Goal: Navigation & Orientation: Find specific page/section

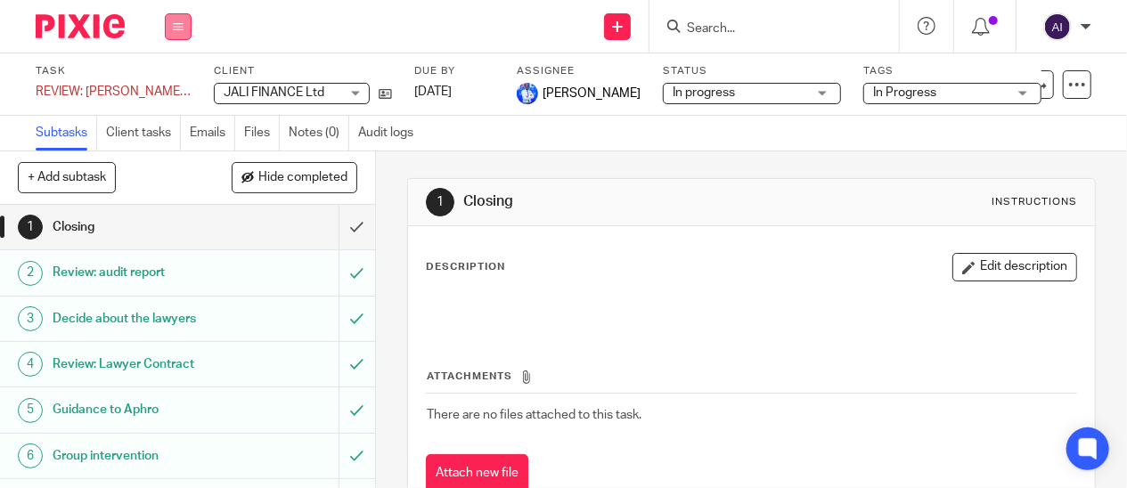
click at [171, 25] on button at bounding box center [178, 26] width 27 height 27
click at [177, 80] on link "Work" at bounding box center [169, 83] width 31 height 12
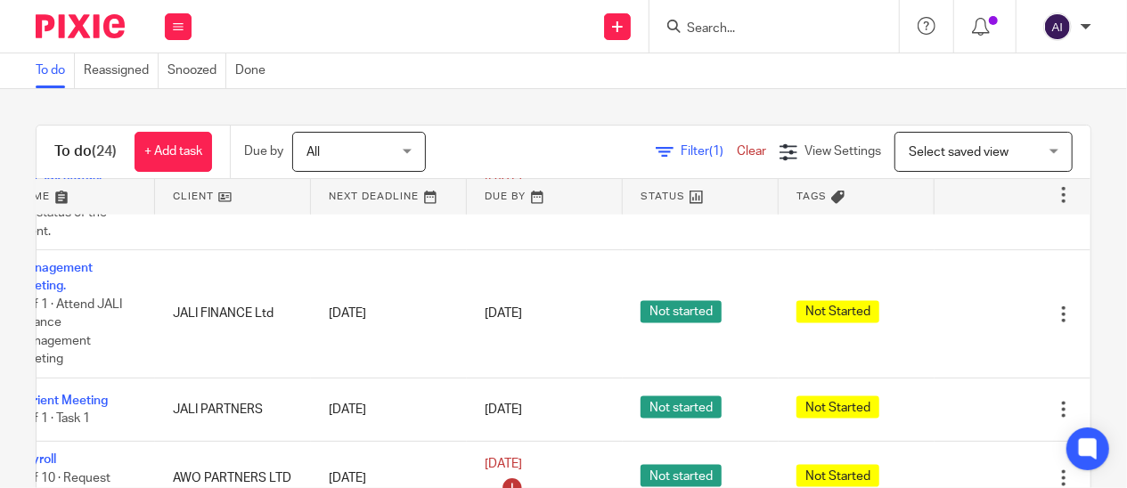
scroll to position [1158, 66]
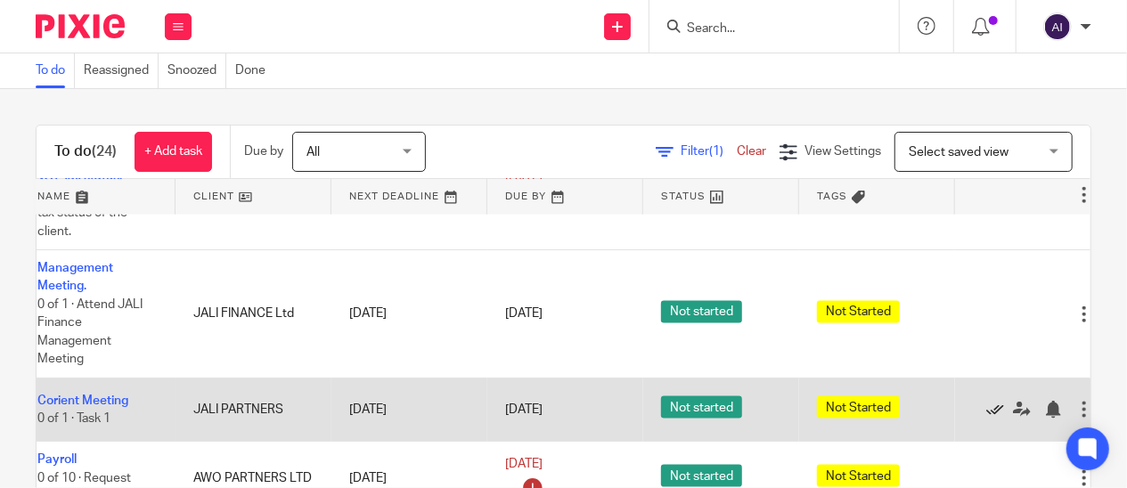
click at [992, 401] on icon at bounding box center [995, 410] width 18 height 18
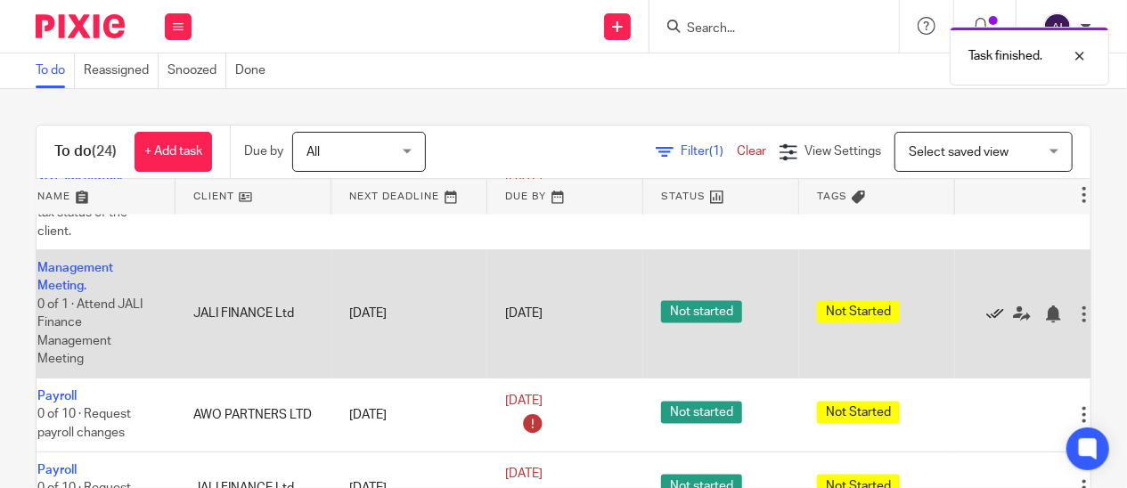
click at [992, 306] on icon at bounding box center [995, 315] width 18 height 18
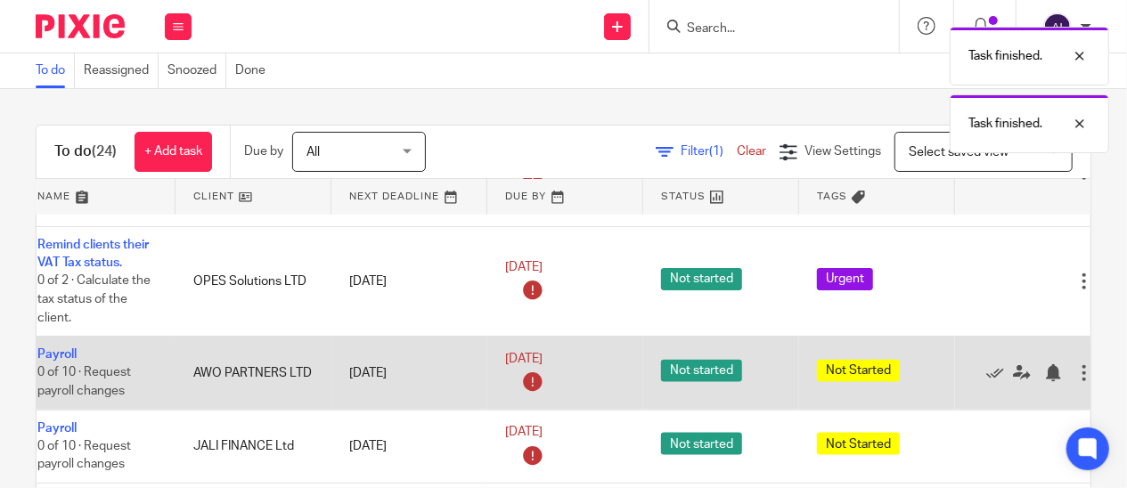
scroll to position [1069, 66]
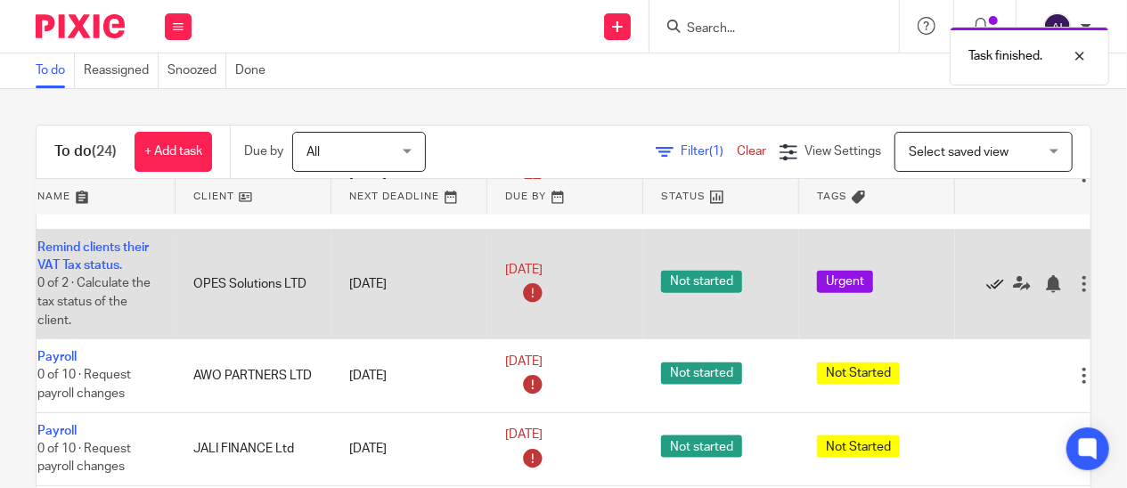
click at [991, 275] on icon at bounding box center [995, 284] width 18 height 18
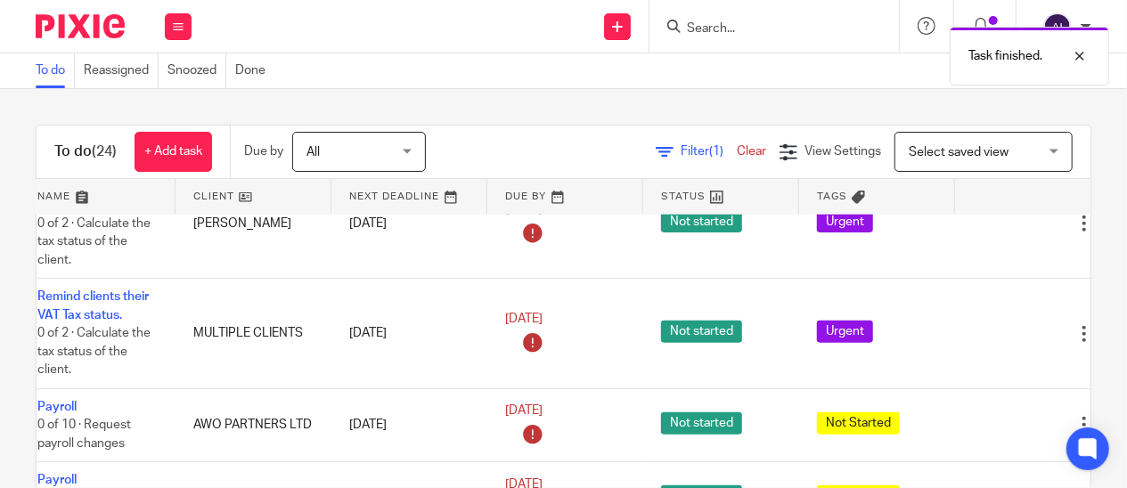
scroll to position [891, 66]
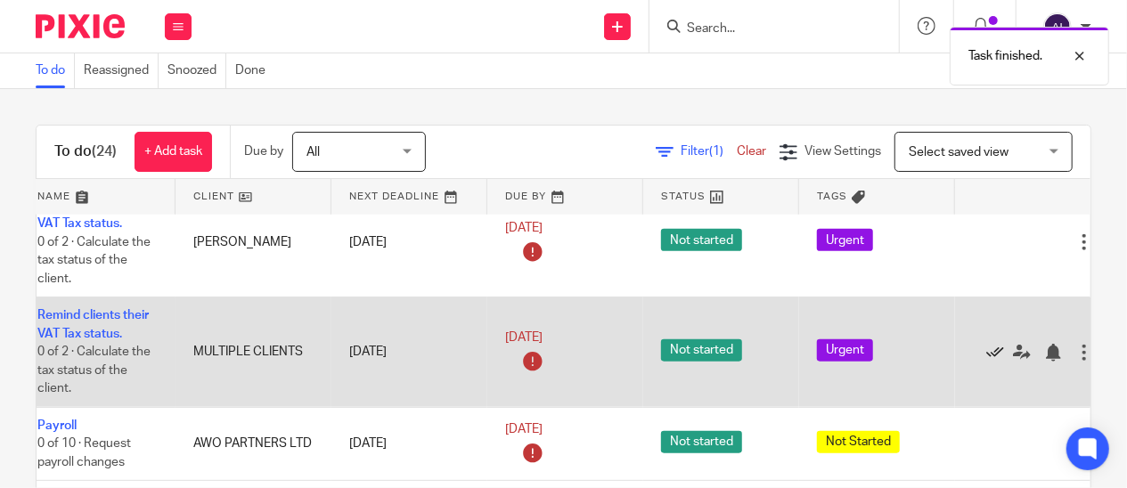
click at [993, 344] on icon at bounding box center [995, 353] width 18 height 18
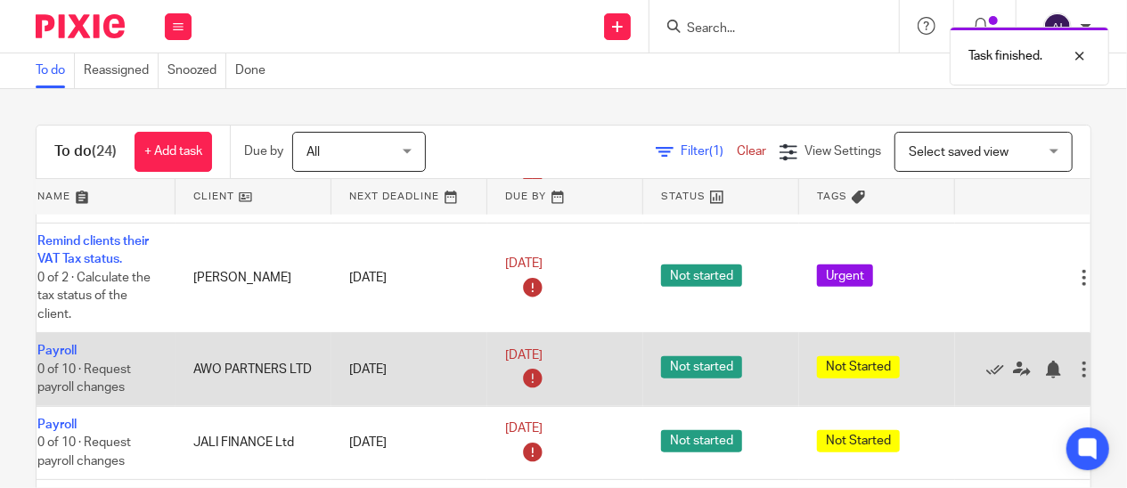
scroll to position [802, 66]
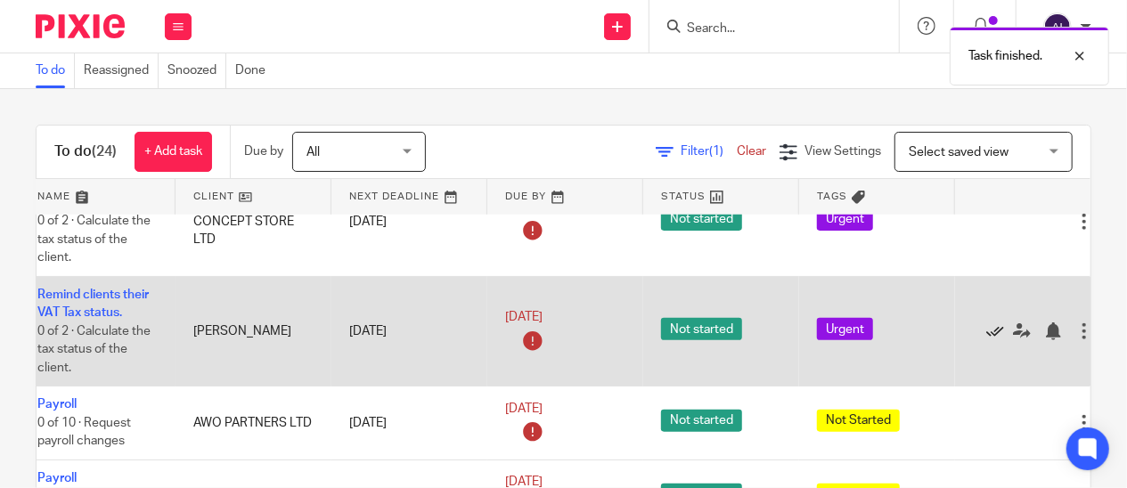
click at [994, 323] on icon at bounding box center [995, 332] width 18 height 18
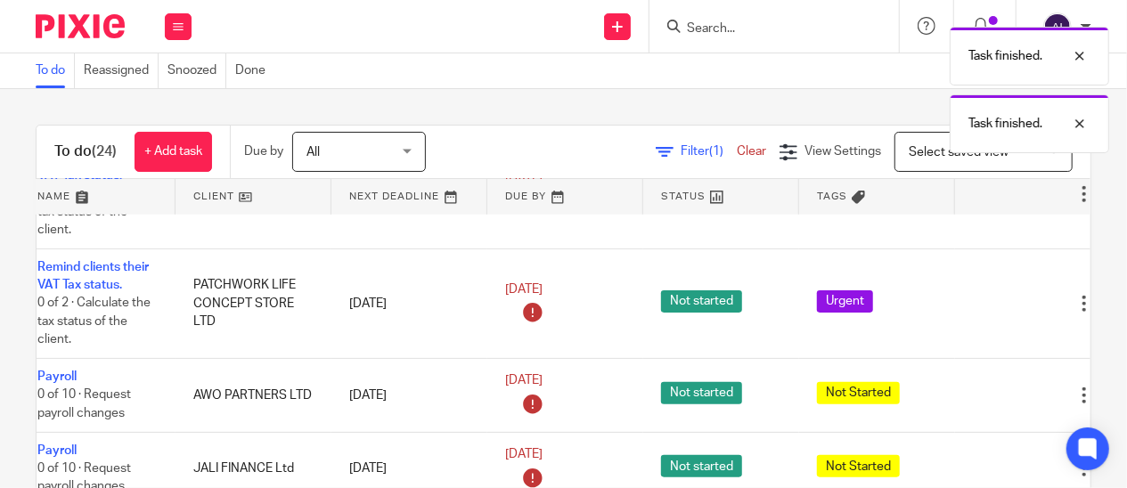
scroll to position [713, 66]
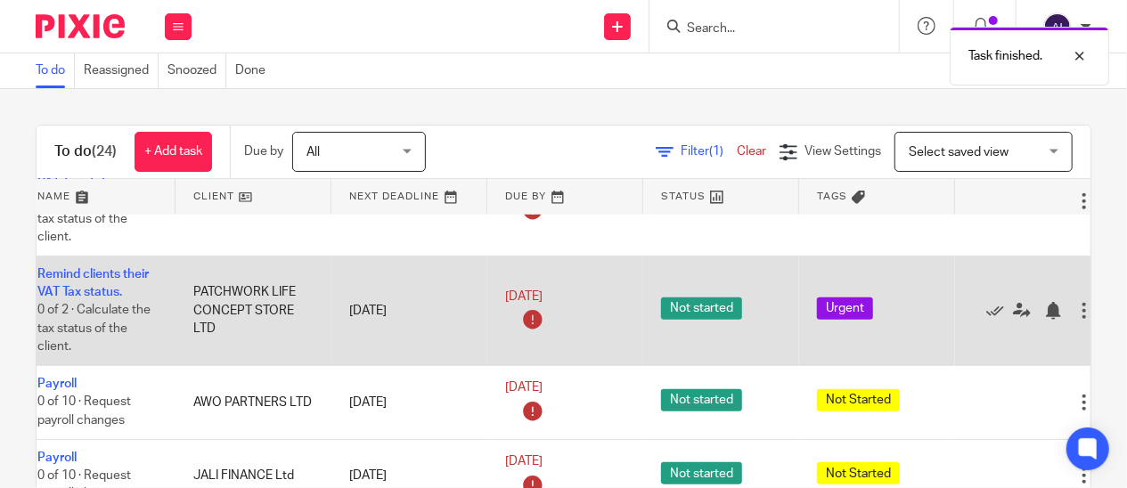
click at [984, 302] on div at bounding box center [1024, 311] width 102 height 18
click at [995, 302] on icon at bounding box center [995, 311] width 18 height 18
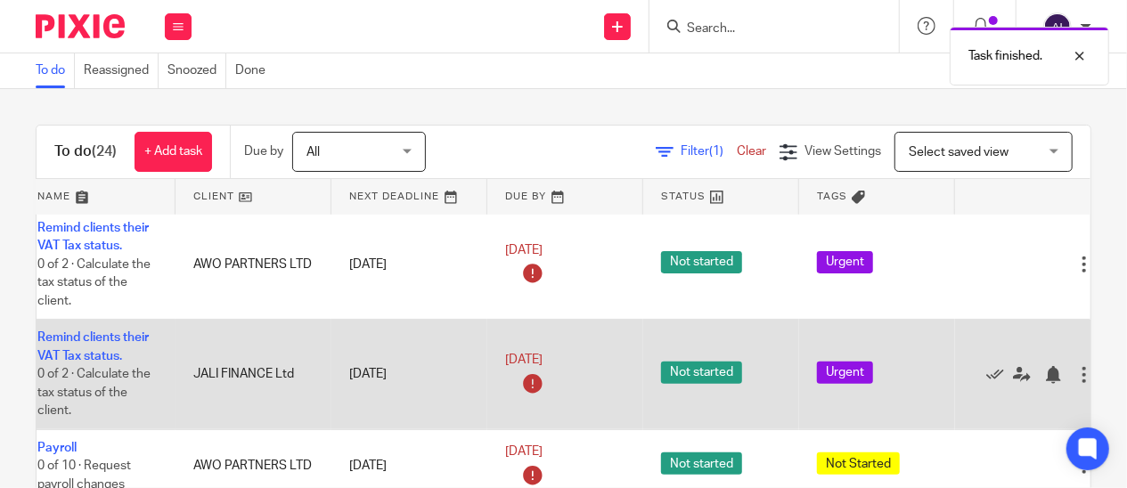
scroll to position [535, 66]
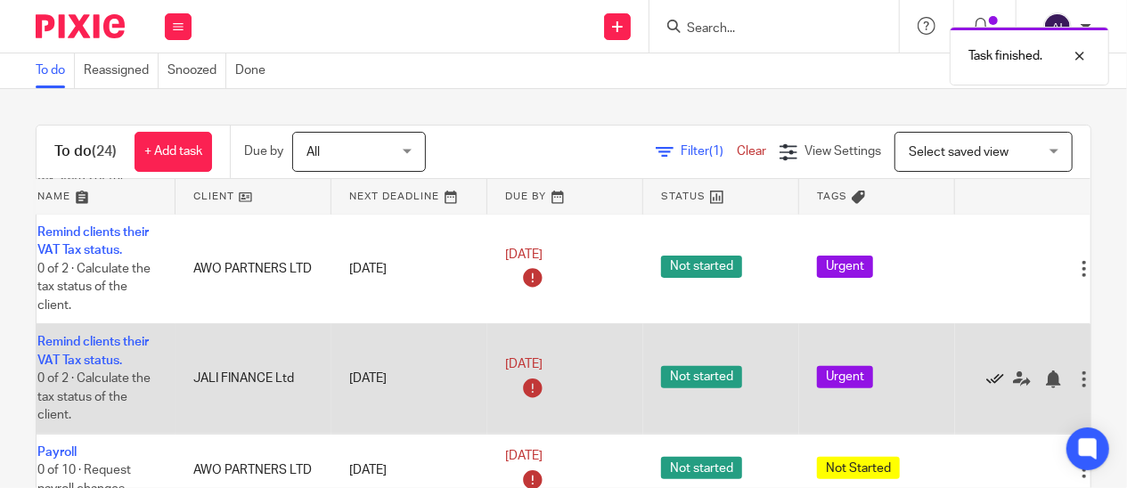
click at [995, 371] on icon at bounding box center [995, 380] width 18 height 18
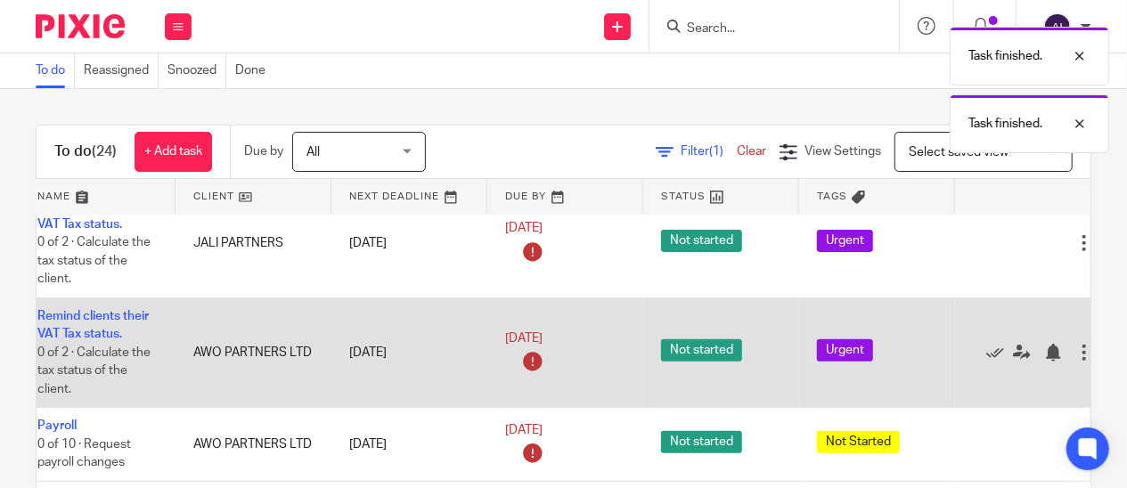
scroll to position [445, 66]
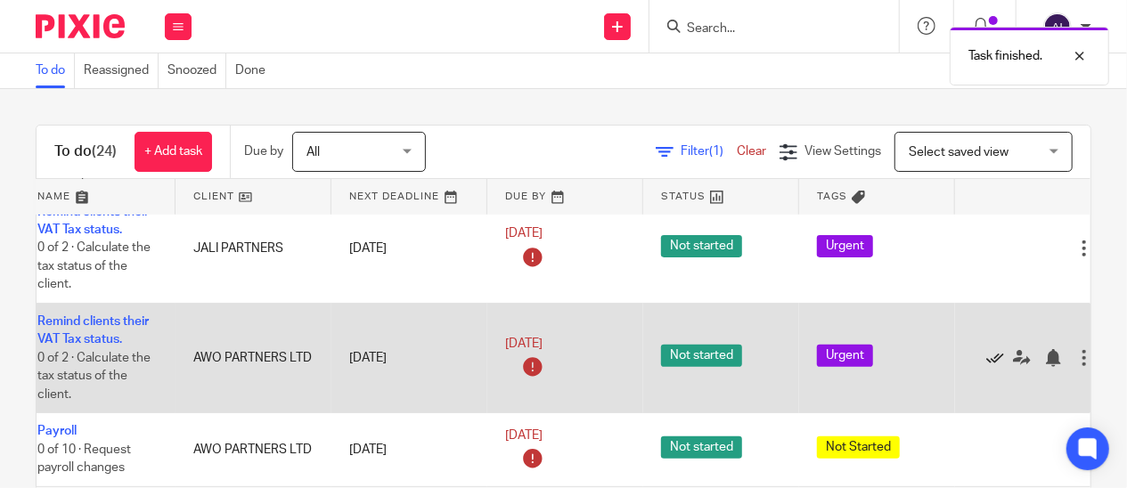
click at [992, 349] on icon at bounding box center [995, 358] width 18 height 18
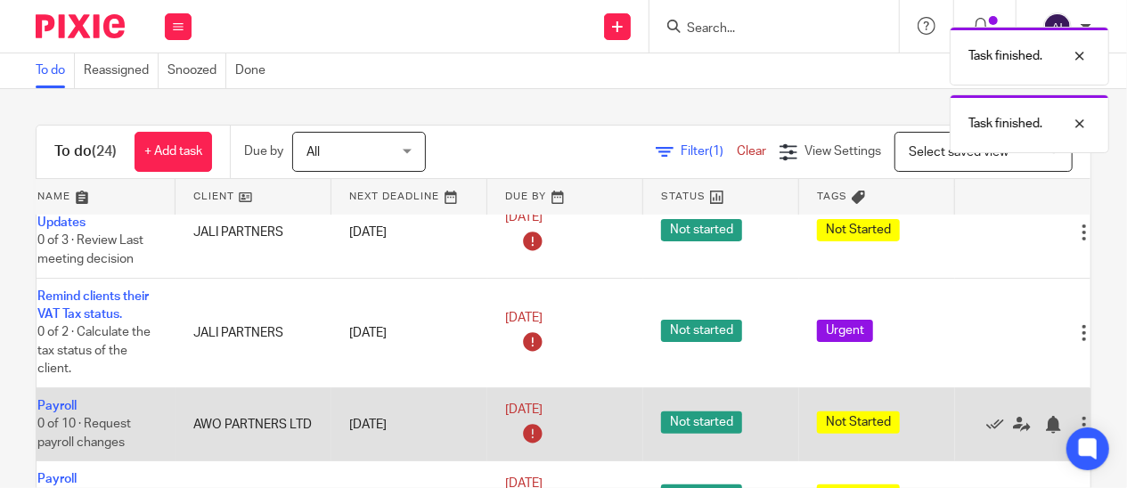
scroll to position [356, 66]
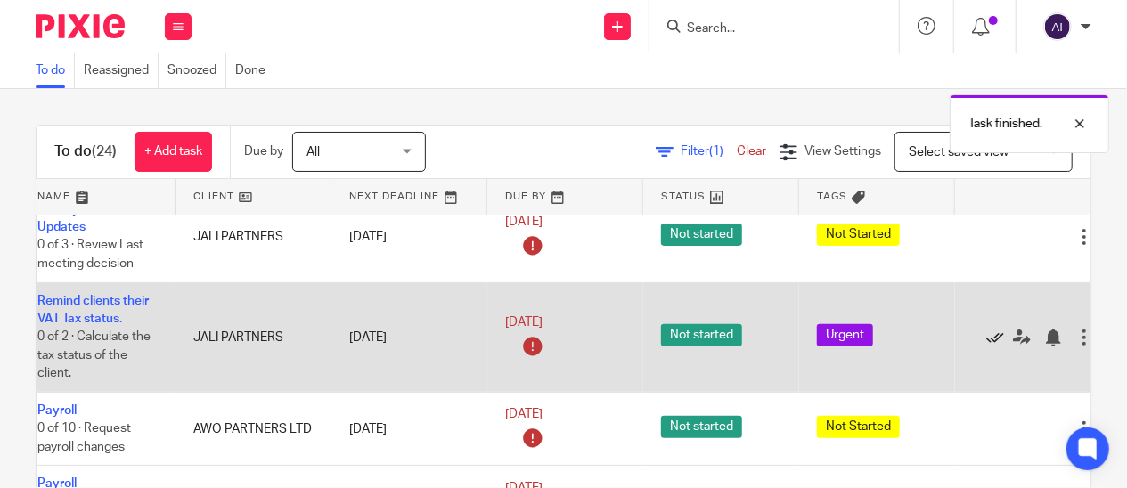
click at [987, 329] on icon at bounding box center [995, 338] width 18 height 18
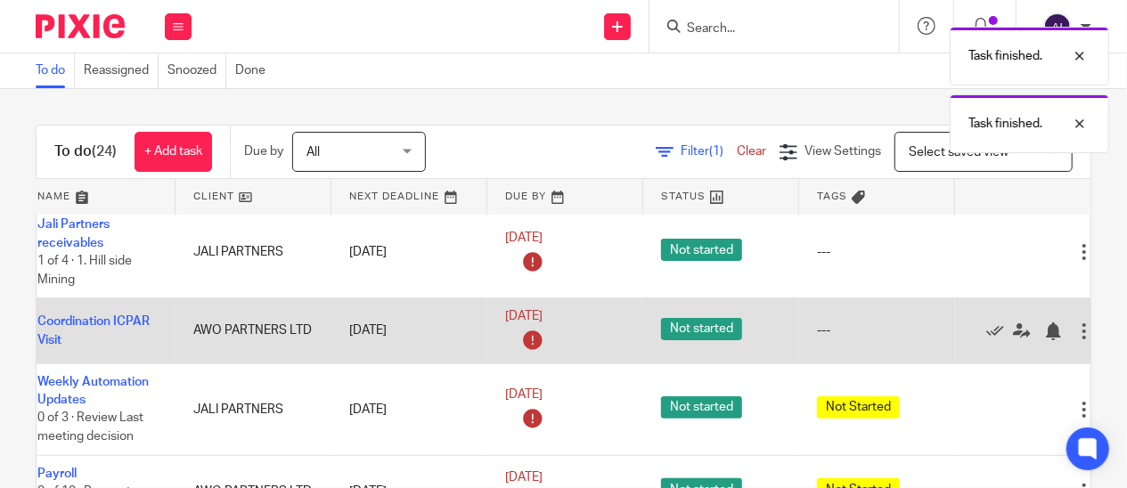
scroll to position [178, 66]
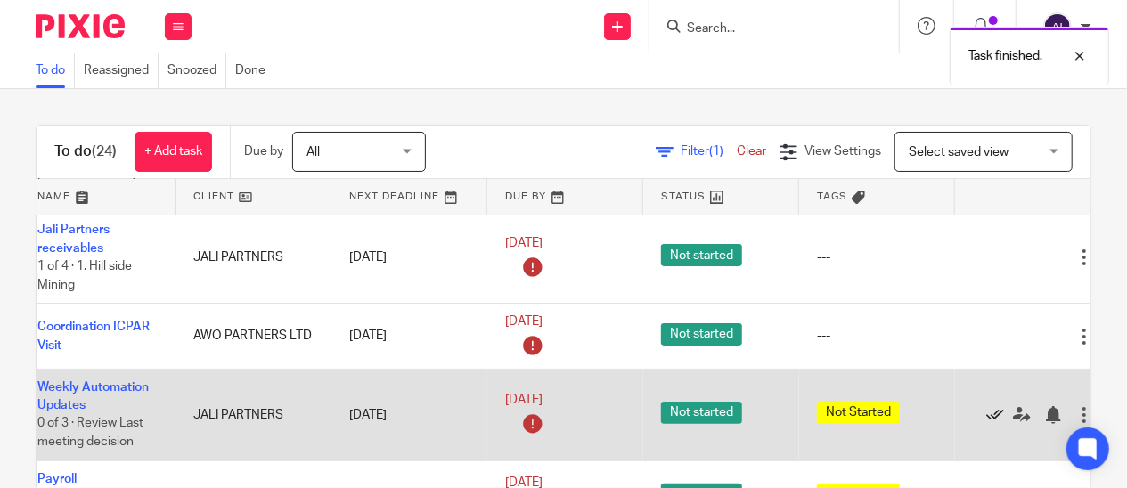
click at [996, 406] on icon at bounding box center [995, 415] width 18 height 18
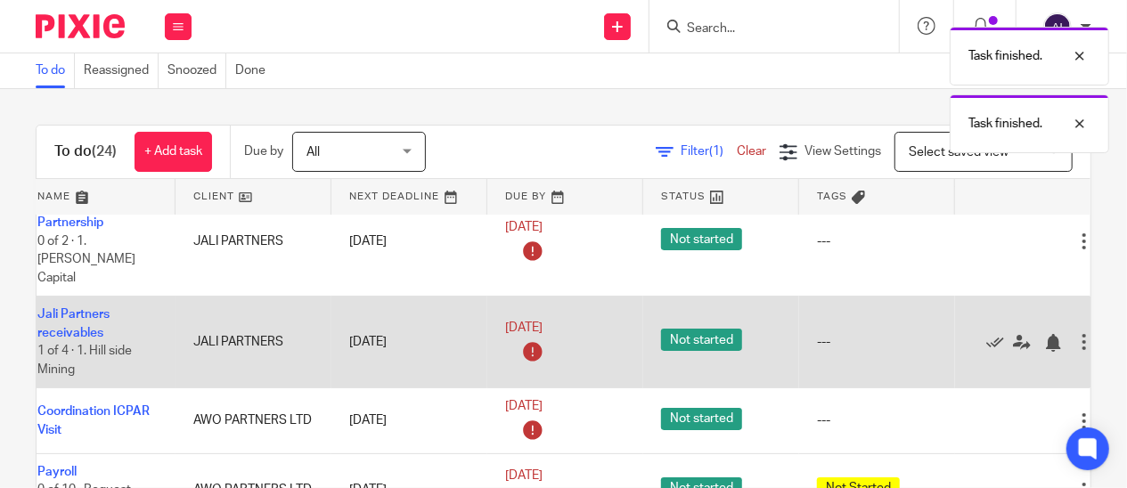
scroll to position [89, 66]
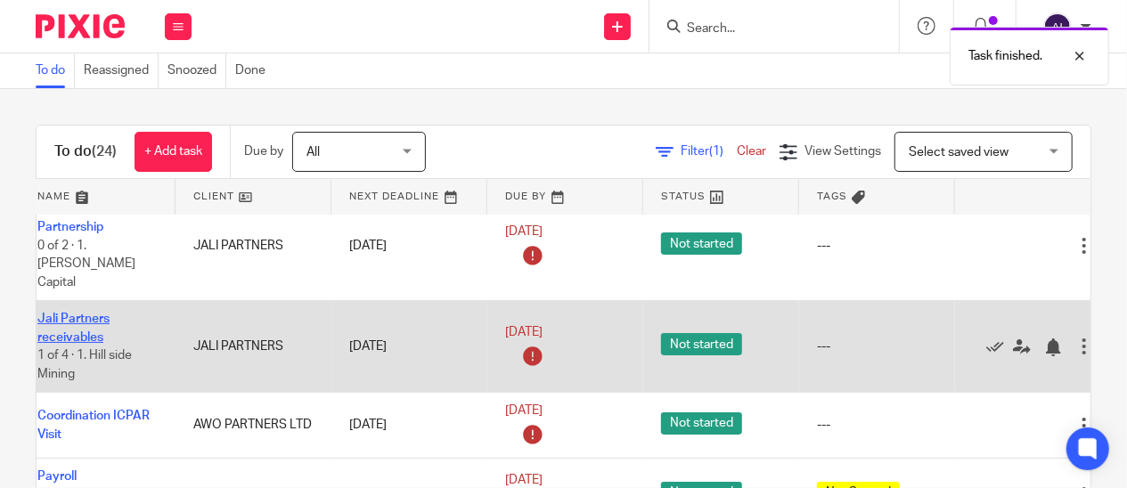
click at [82, 313] on link "Jali Partners receivables" at bounding box center [73, 328] width 72 height 30
